Goal: Task Accomplishment & Management: Manage account settings

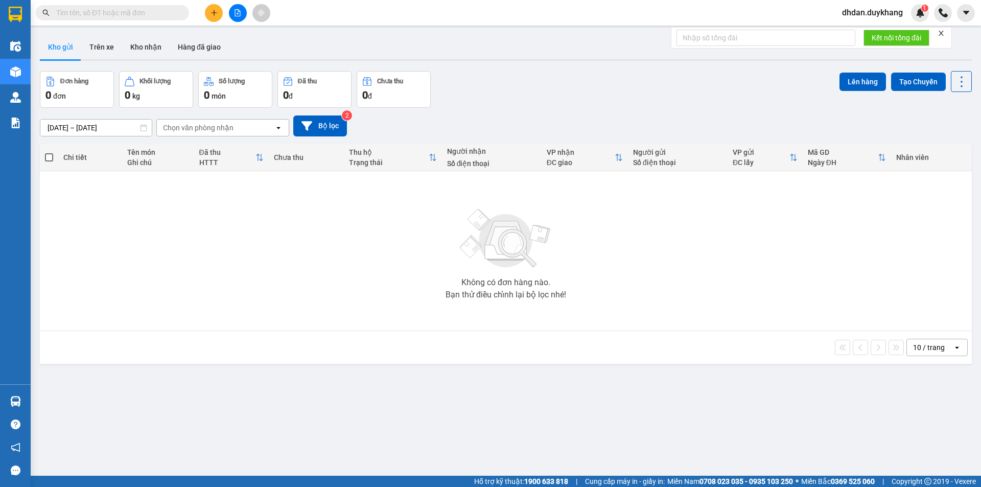
click at [211, 13] on icon "plus" at bounding box center [213, 12] width 7 height 7
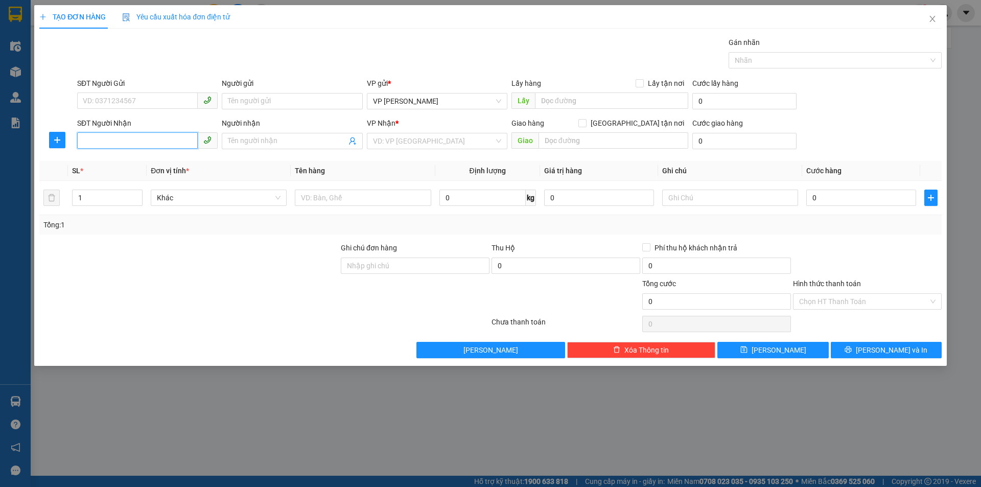
click at [155, 142] on input "SĐT Người Nhận" at bounding box center [137, 140] width 121 height 16
type input "0367738791"
click at [278, 142] on input "Người nhận" at bounding box center [287, 140] width 118 height 11
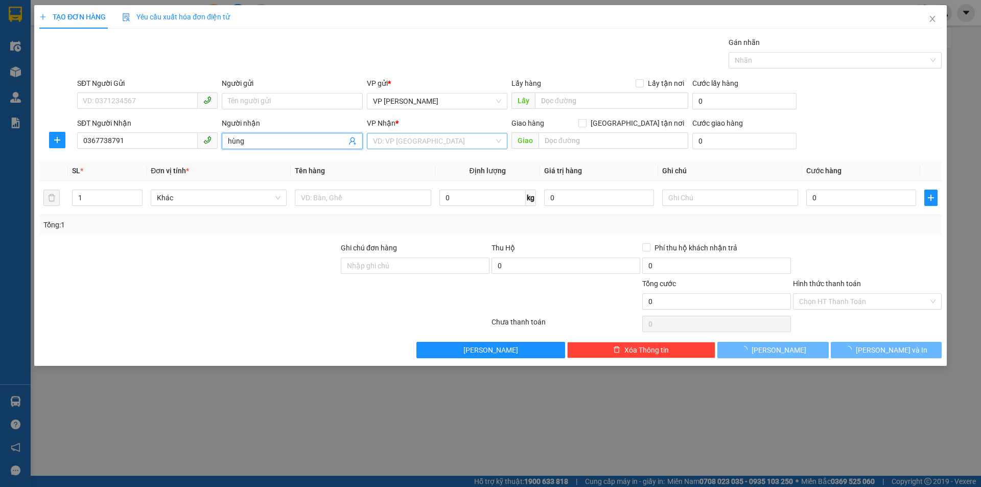
type input "hùng"
click at [441, 142] on input "search" at bounding box center [433, 140] width 121 height 15
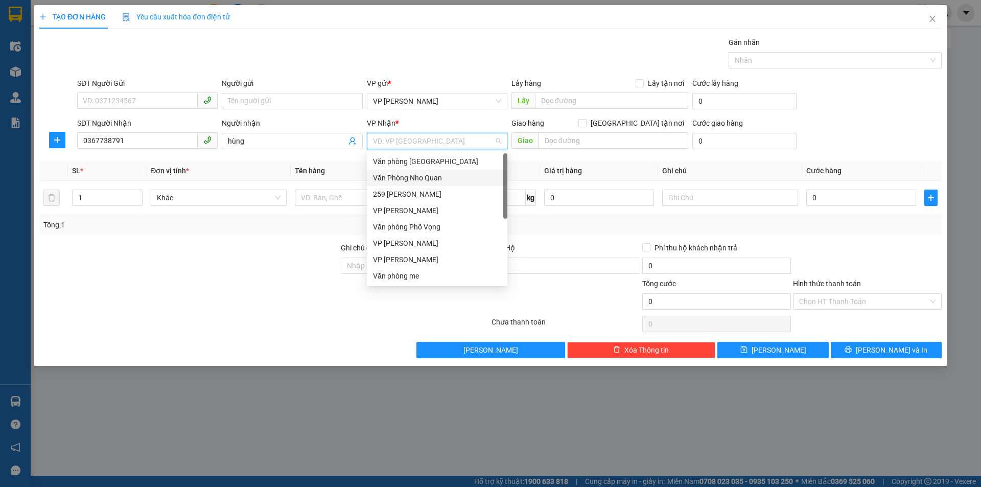
click at [419, 181] on div "Văn Phòng Nho Quan" at bounding box center [437, 177] width 128 height 11
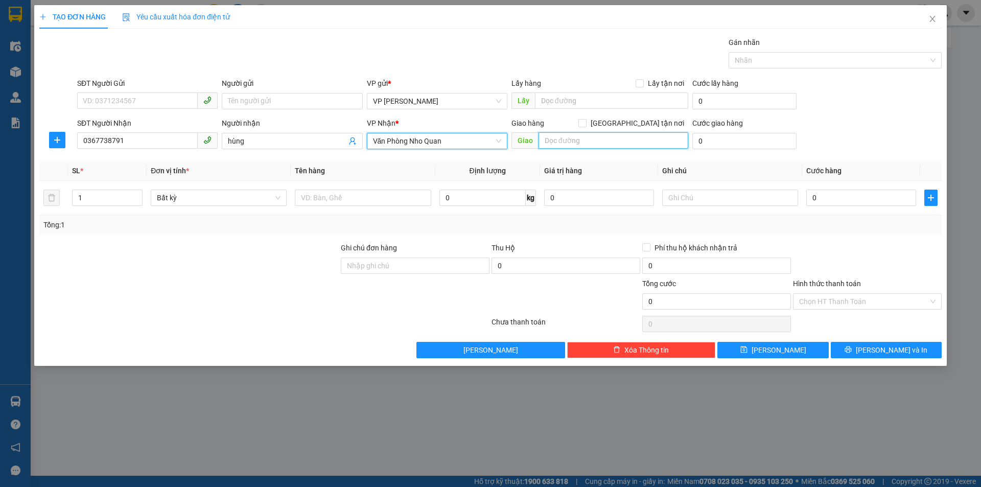
click at [641, 138] on input "text" at bounding box center [613, 140] width 150 height 16
type input "m"
click at [562, 144] on input "chọe me" at bounding box center [613, 140] width 150 height 16
type input "chơ me"
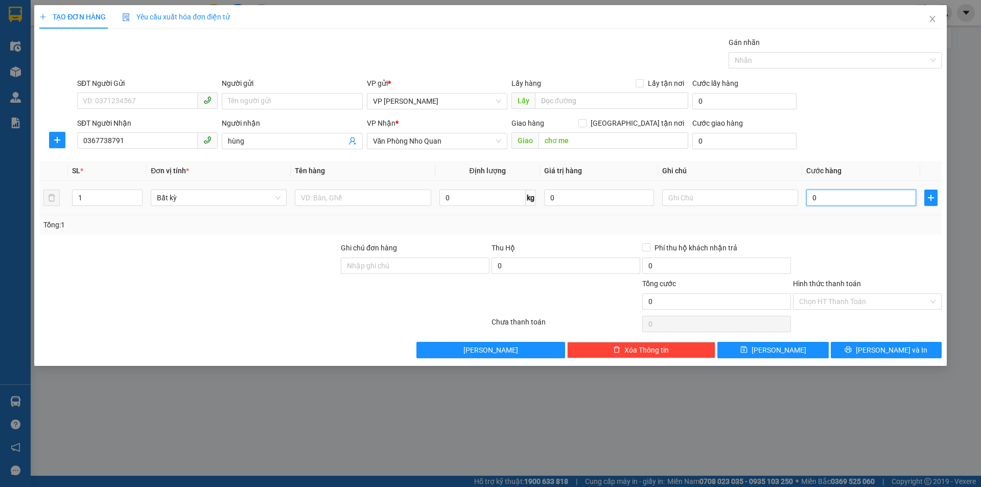
click at [835, 203] on input "0" at bounding box center [861, 197] width 110 height 16
type input "3"
type input "30"
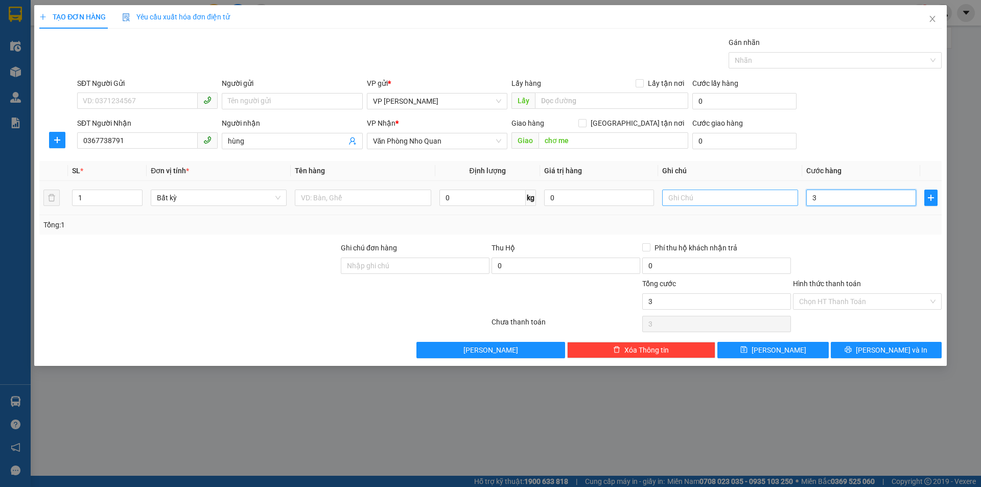
type input "30"
type input "300"
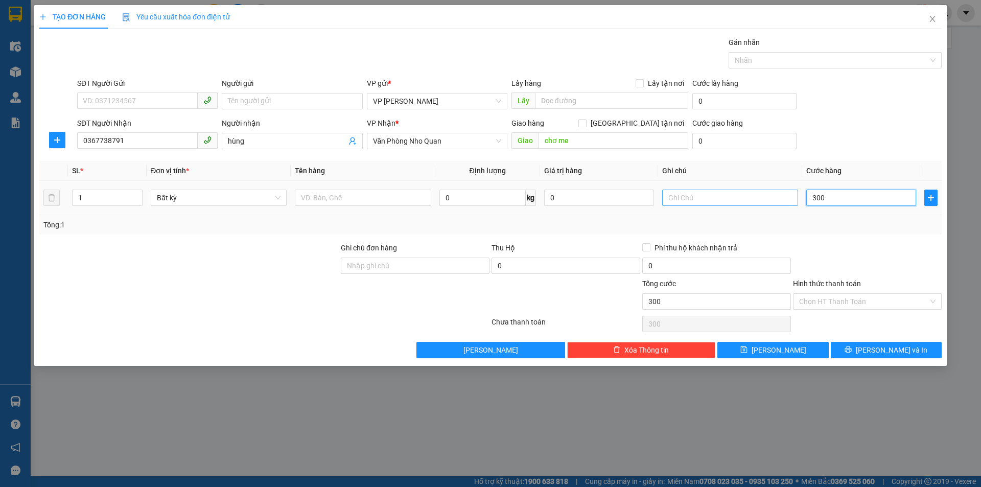
type input "3.000"
type input "30.000"
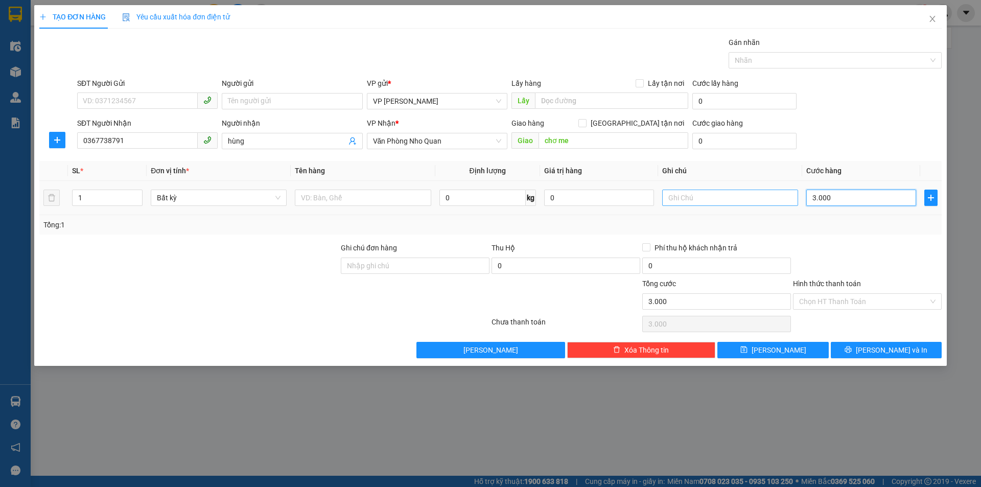
type input "30.000"
click at [770, 346] on button "[PERSON_NAME]" at bounding box center [772, 350] width 111 height 16
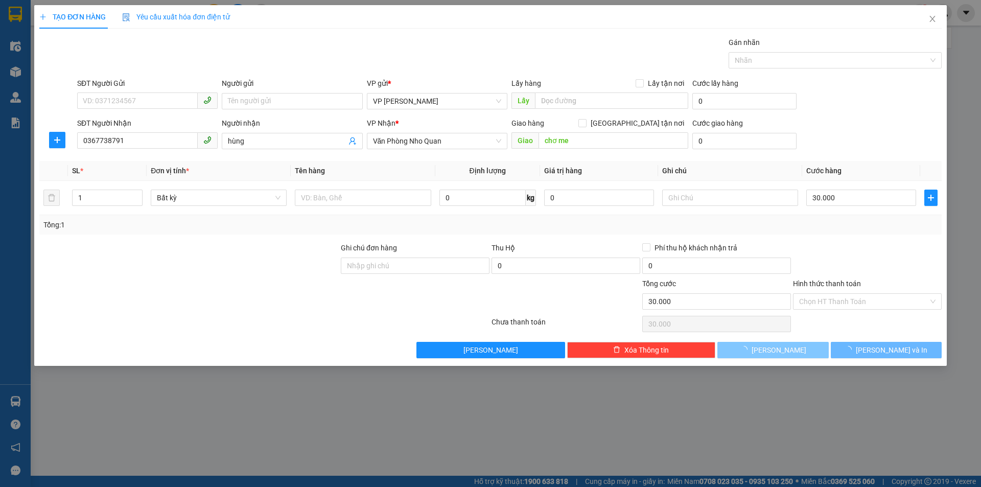
type input "0"
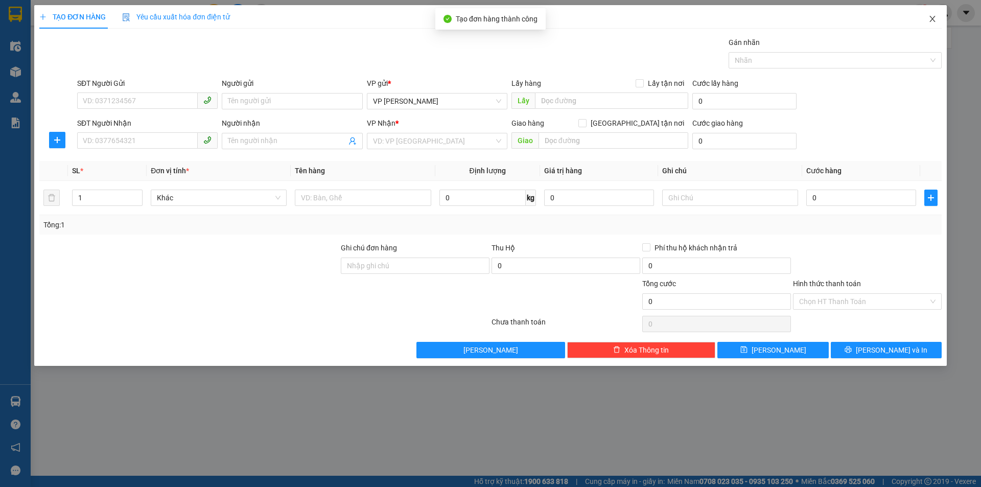
click at [926, 18] on span "Close" at bounding box center [932, 19] width 29 height 29
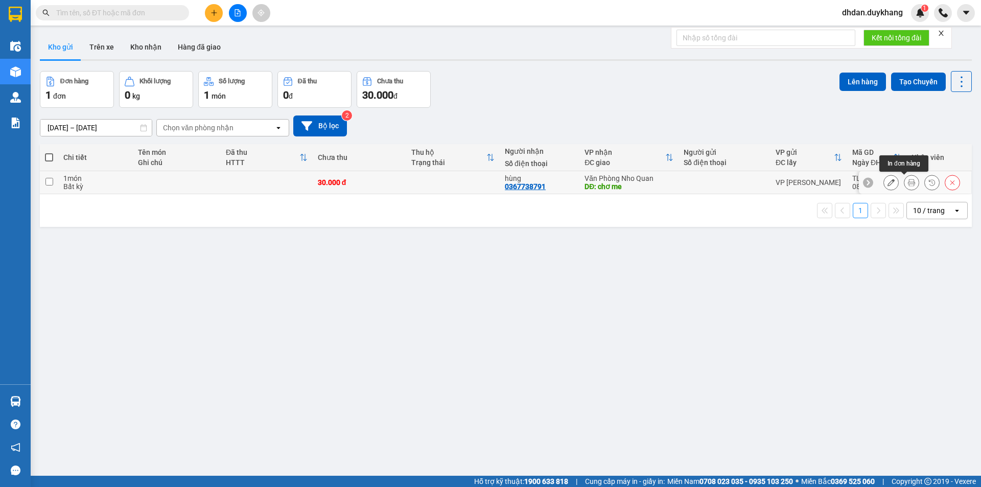
click at [908, 181] on icon at bounding box center [911, 182] width 7 height 7
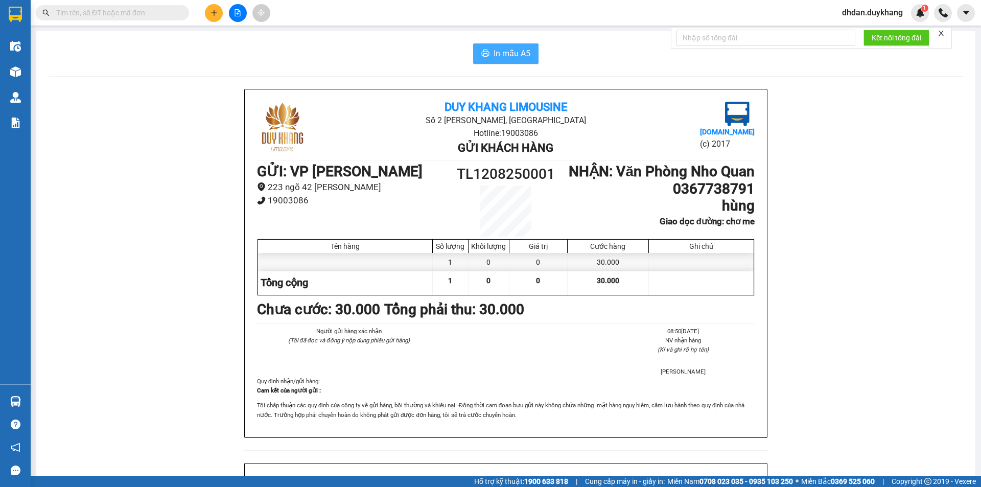
click at [516, 56] on span "In mẫu A5" at bounding box center [511, 53] width 37 height 13
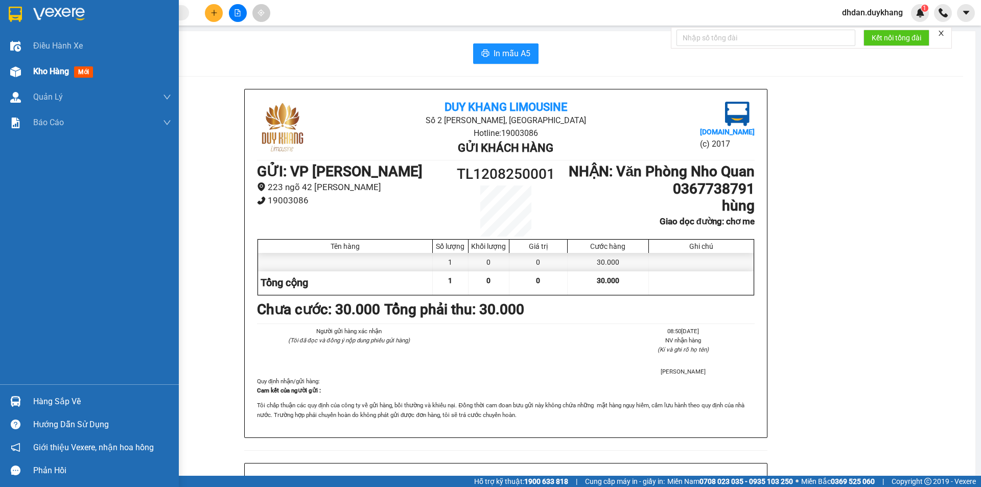
click at [41, 74] on span "Kho hàng" at bounding box center [51, 71] width 36 height 10
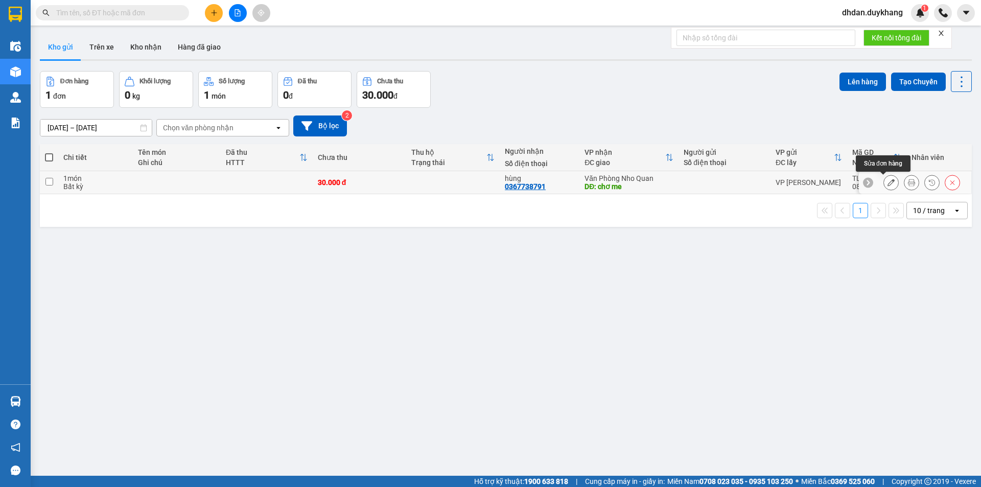
click at [887, 184] on icon at bounding box center [890, 182] width 7 height 7
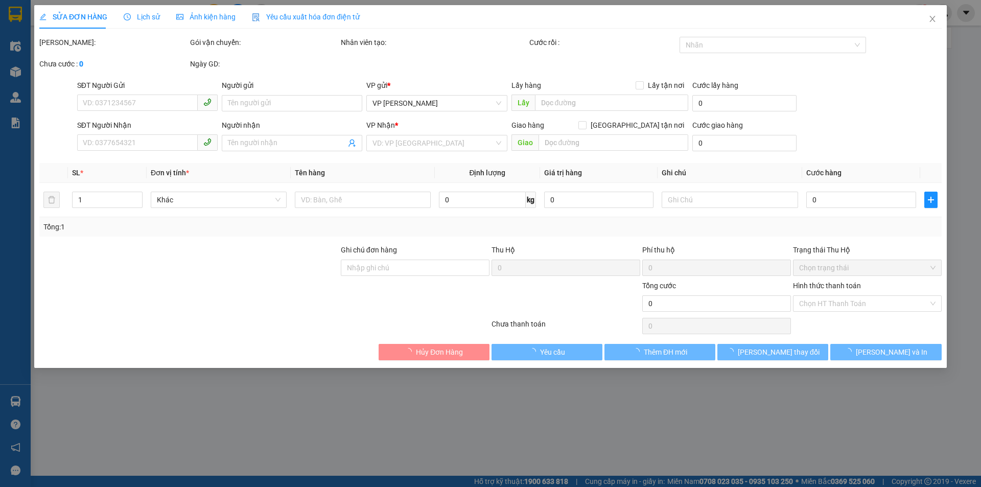
type input "0367738791"
type input "hùng"
type input "chơ me"
type input "30.000"
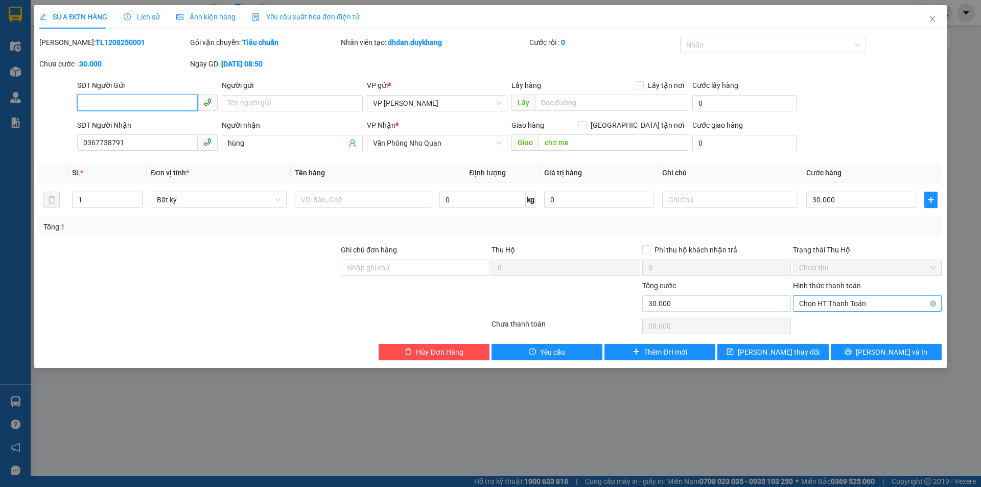
click at [842, 299] on span "Chọn HT Thanh Toán" at bounding box center [867, 303] width 136 height 15
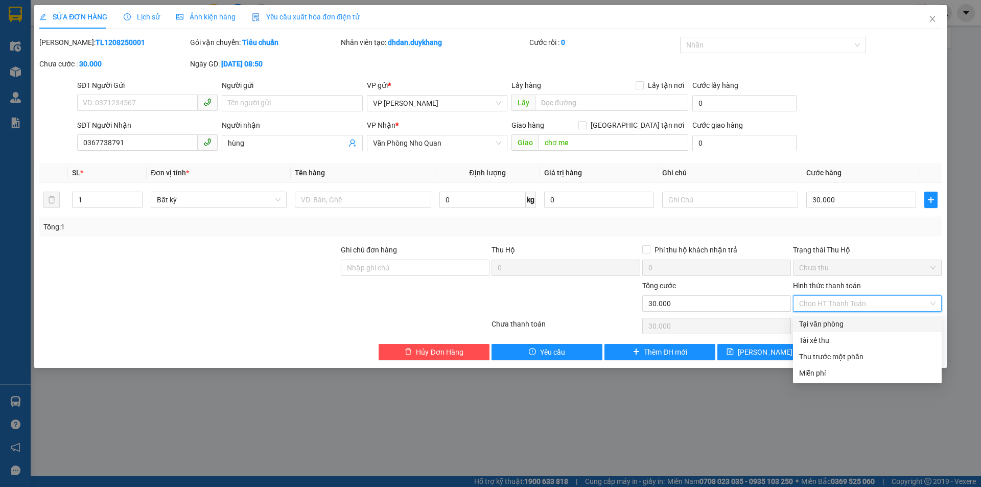
click at [825, 326] on div "Tại văn phòng" at bounding box center [867, 323] width 136 height 11
type input "0"
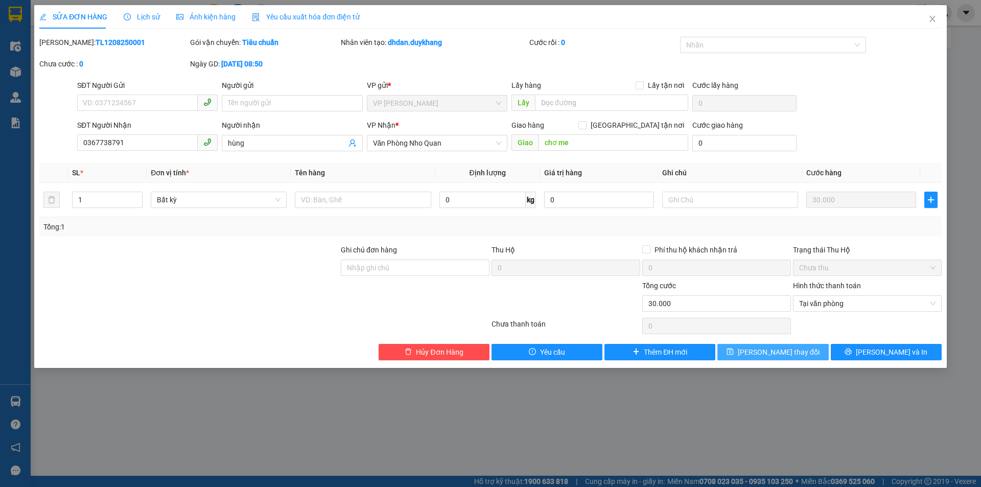
click at [804, 353] on button "[PERSON_NAME] thay đổi" at bounding box center [772, 352] width 111 height 16
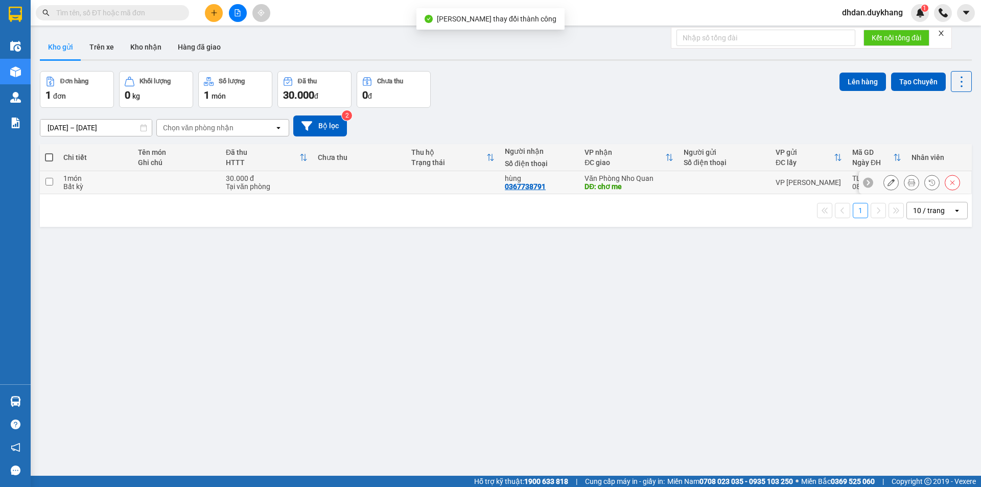
click at [908, 183] on icon at bounding box center [911, 182] width 7 height 7
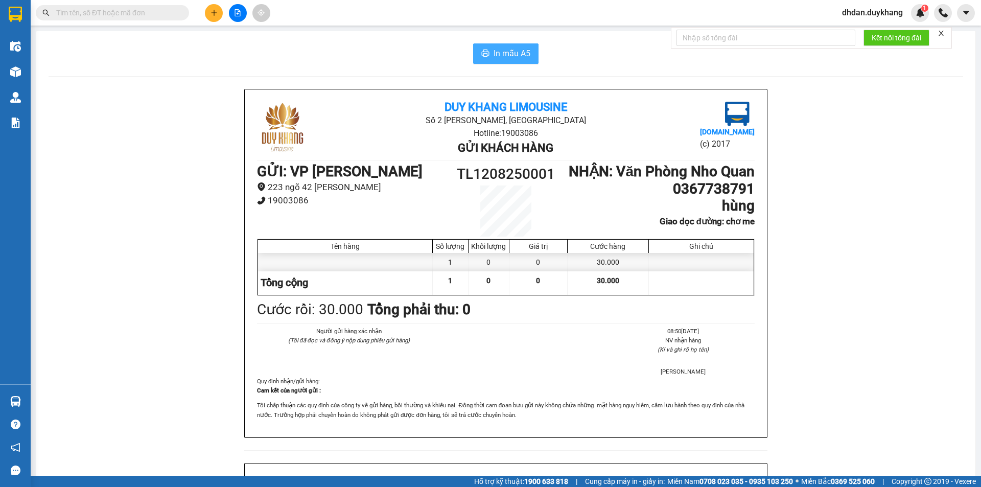
drag, startPoint x: 479, startPoint y: 61, endPoint x: 488, endPoint y: 57, distance: 10.1
click at [479, 61] on button "In mẫu A5" at bounding box center [505, 53] width 65 height 20
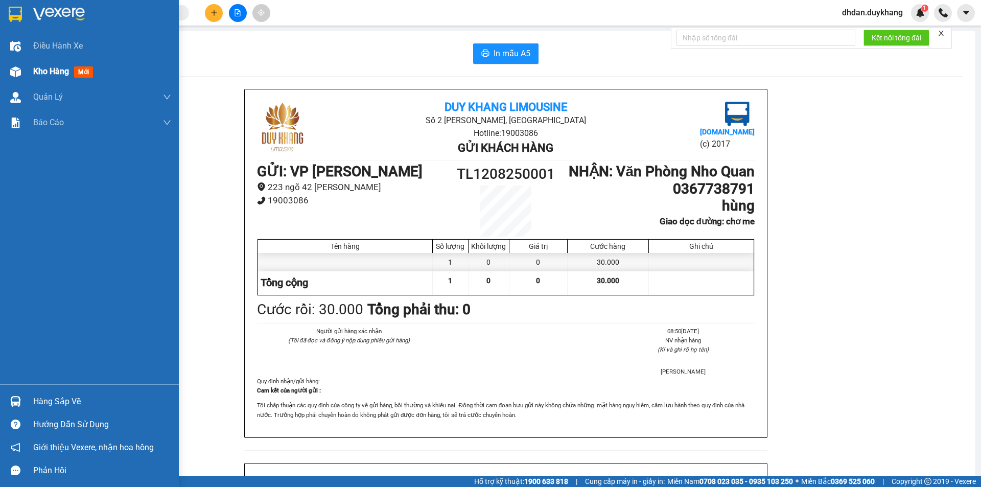
click at [47, 71] on span "Kho hàng" at bounding box center [51, 71] width 36 height 10
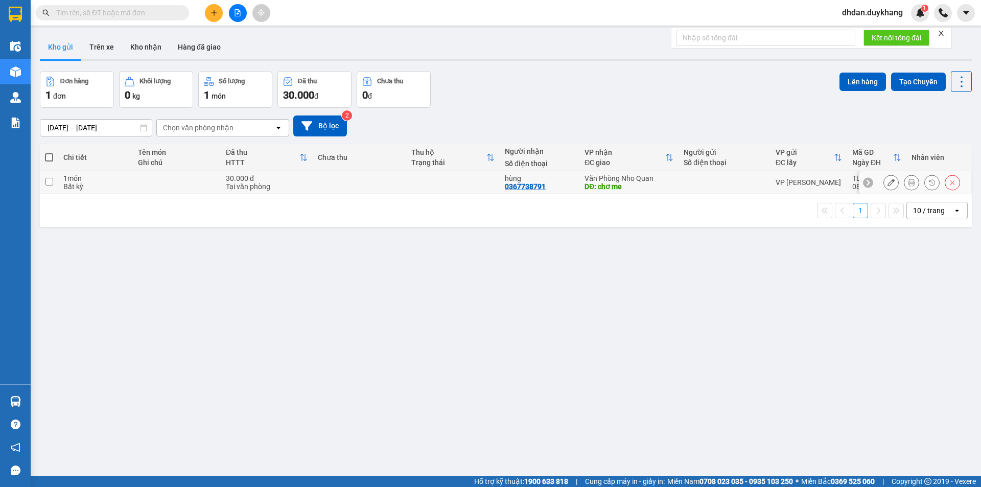
click at [51, 182] on input "checkbox" at bounding box center [49, 182] width 8 height 8
checkbox input "true"
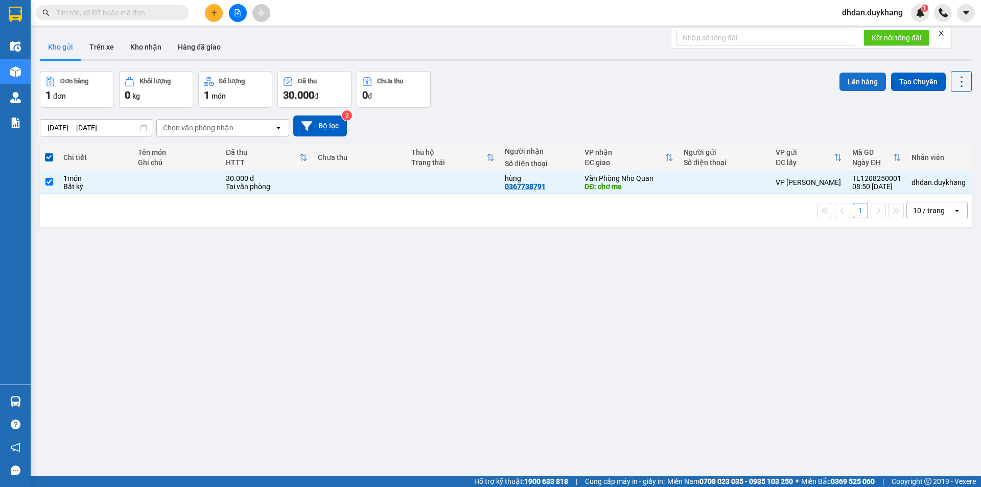
click at [868, 84] on button "Lên hàng" at bounding box center [862, 82] width 46 height 18
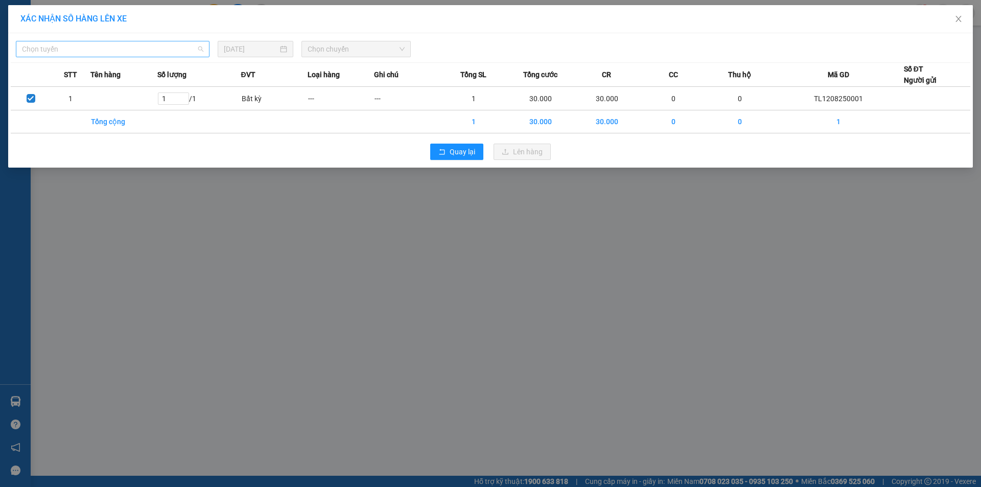
click at [69, 50] on span "Chọn tuyến" at bounding box center [112, 48] width 181 height 15
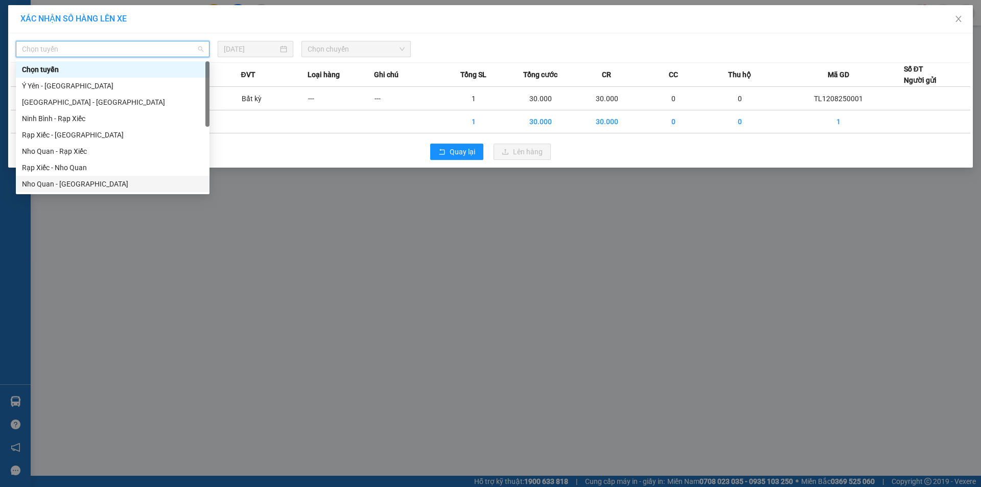
scroll to position [49, 0]
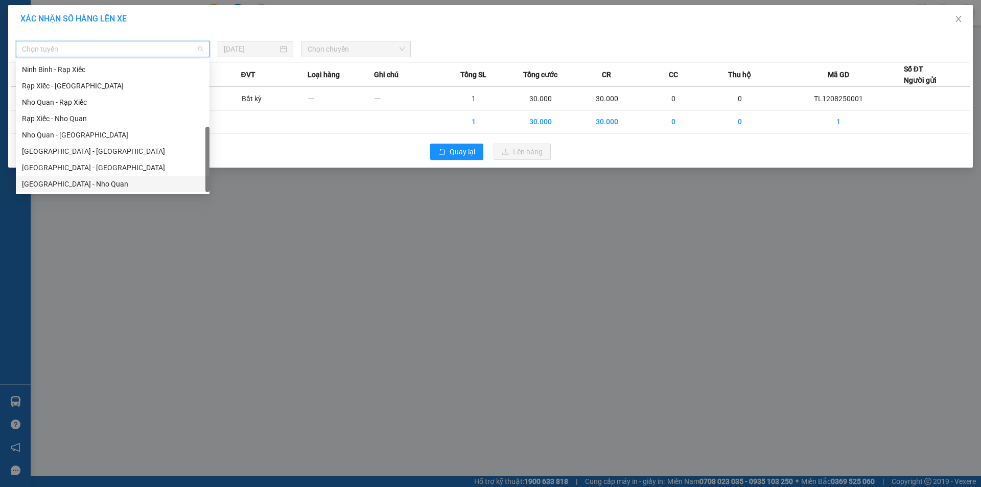
click at [71, 185] on div "[GEOGRAPHIC_DATA] - Nho Quan" at bounding box center [112, 183] width 181 height 11
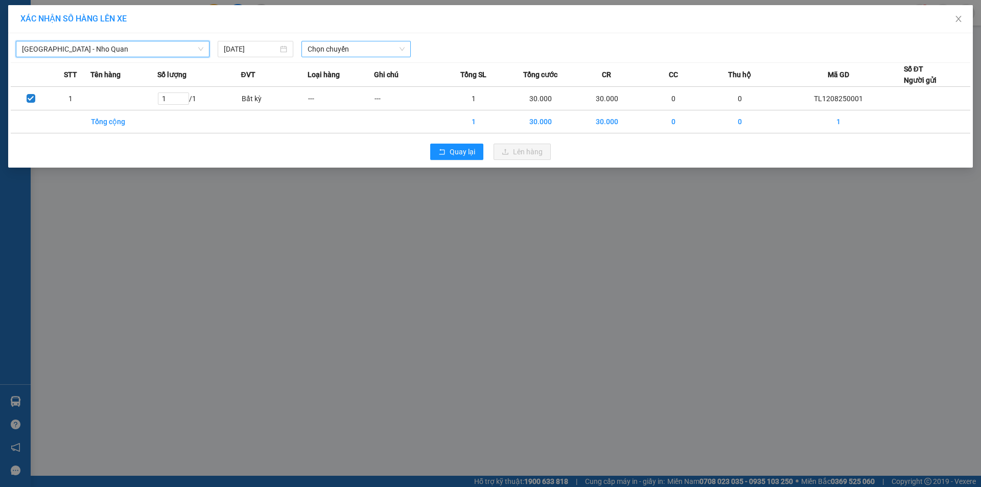
click at [328, 49] on span "Chọn chuyến" at bounding box center [355, 48] width 97 height 15
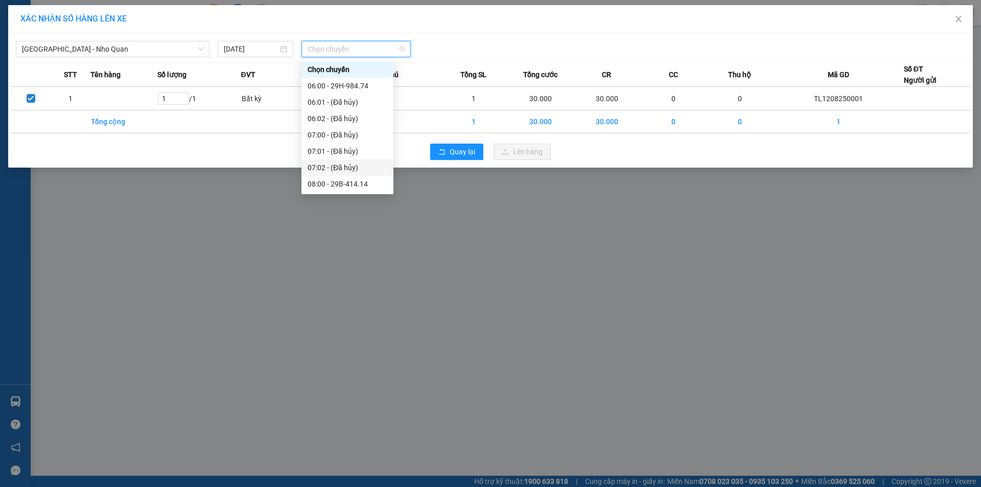
scroll to position [51, 0]
click at [356, 180] on div "09:00 - 29H-985.59" at bounding box center [347, 181] width 80 height 11
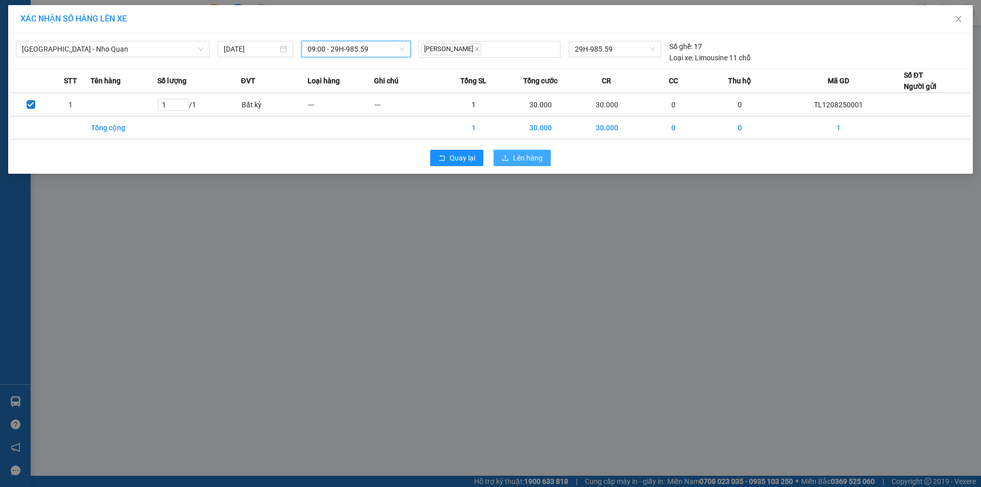
click at [509, 159] on button "Lên hàng" at bounding box center [521, 158] width 57 height 16
